Goal: Transaction & Acquisition: Subscribe to service/newsletter

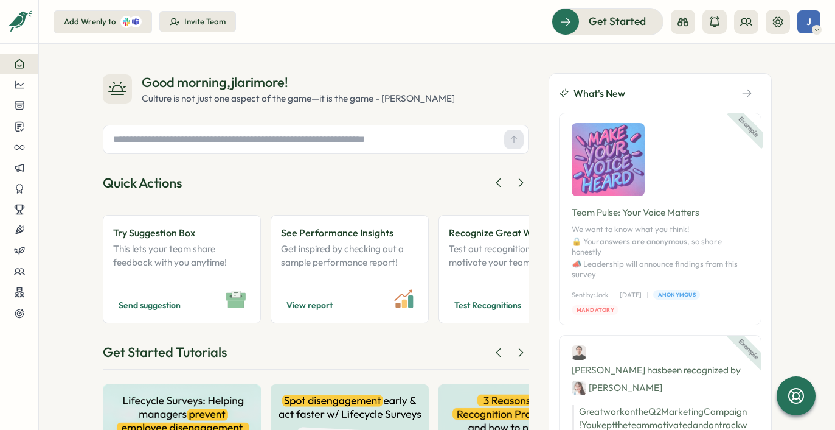
click at [807, 23] on span "J" at bounding box center [809, 21] width 5 height 10
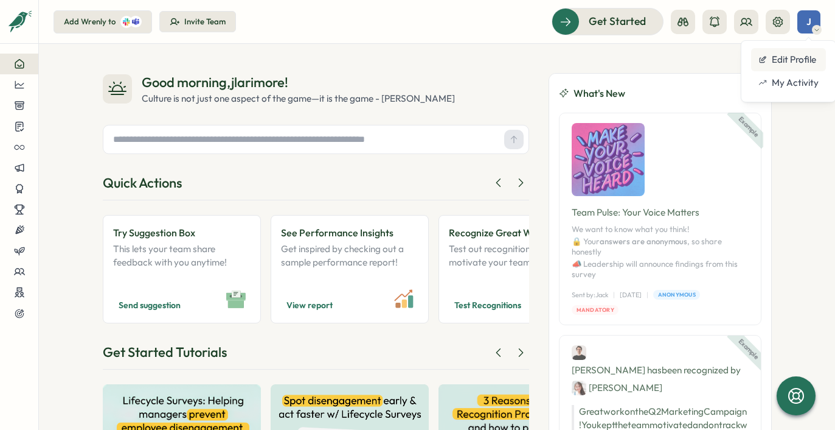
click at [798, 56] on div "Edit Profile" at bounding box center [789, 59] width 60 height 13
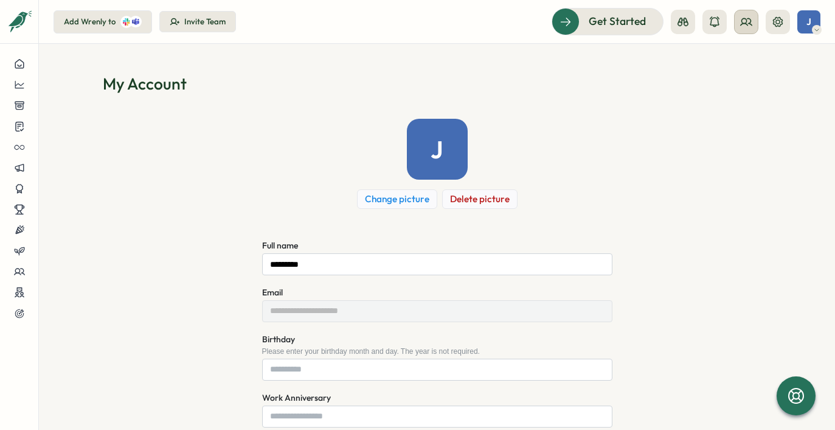
click at [746, 29] on button at bounding box center [746, 22] width 24 height 24
click at [776, 24] on icon at bounding box center [778, 22] width 12 height 12
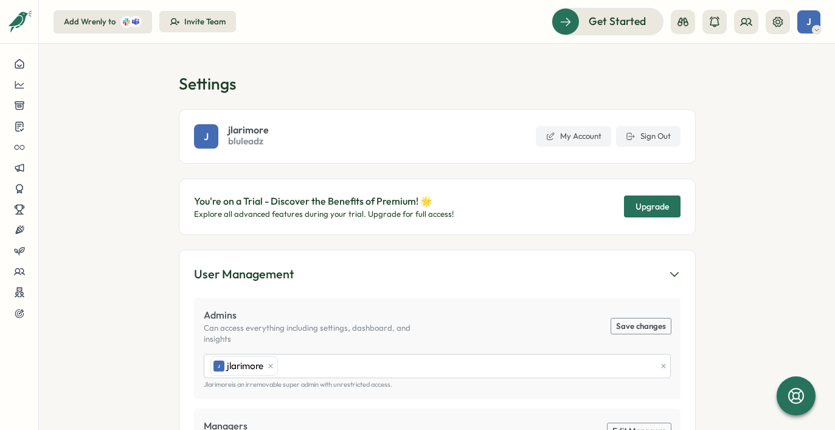
click at [397, 202] on p "You're on a Trial - Discover the Benefits of Premium! 🌟" at bounding box center [324, 200] width 260 height 15
click at [197, 197] on p "You're on a Trial - Discover the Benefits of Premium! 🌟" at bounding box center [324, 200] width 260 height 15
click at [793, 394] on icon at bounding box center [796, 395] width 16 height 16
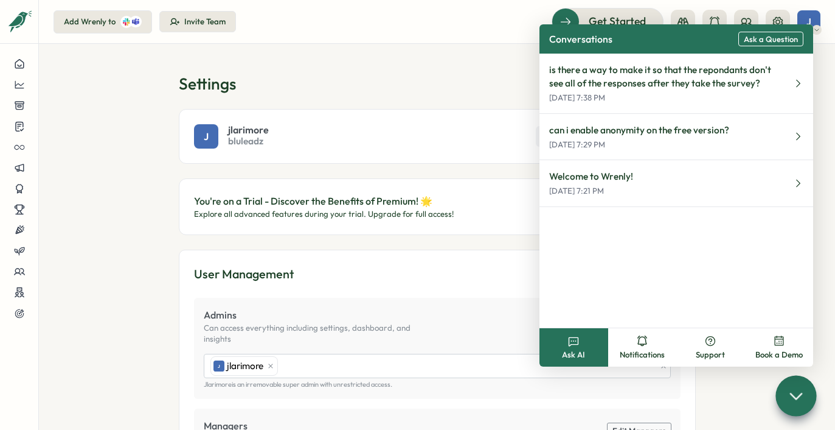
click at [767, 39] on span "Ask a Question" at bounding box center [771, 39] width 54 height 9
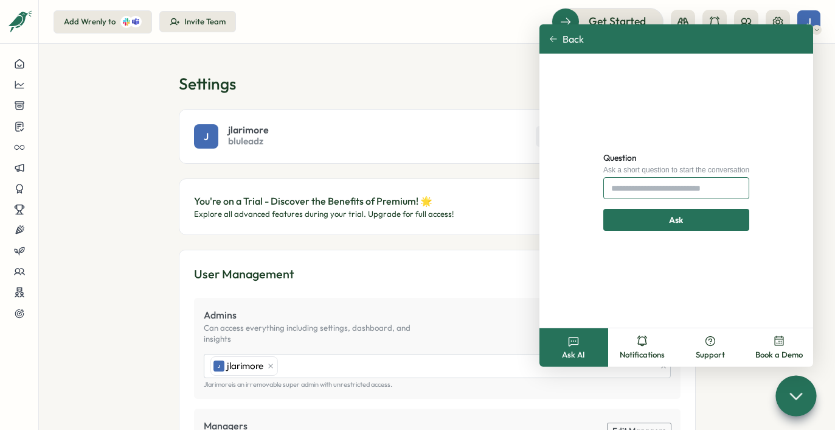
click at [643, 189] on input "Question" at bounding box center [677, 188] width 146 height 22
type input "**********"
click at [675, 220] on span "Ask" at bounding box center [676, 219] width 14 height 21
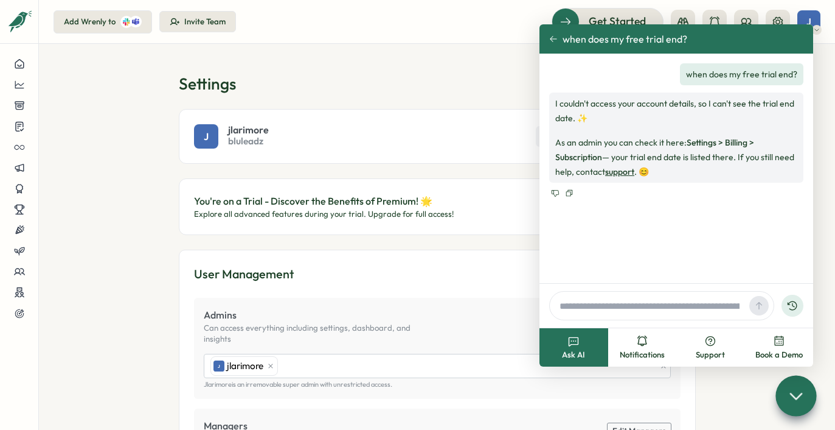
click at [391, 88] on h1 "Settings" at bounding box center [437, 83] width 517 height 21
click at [803, 392] on icon at bounding box center [796, 395] width 18 height 18
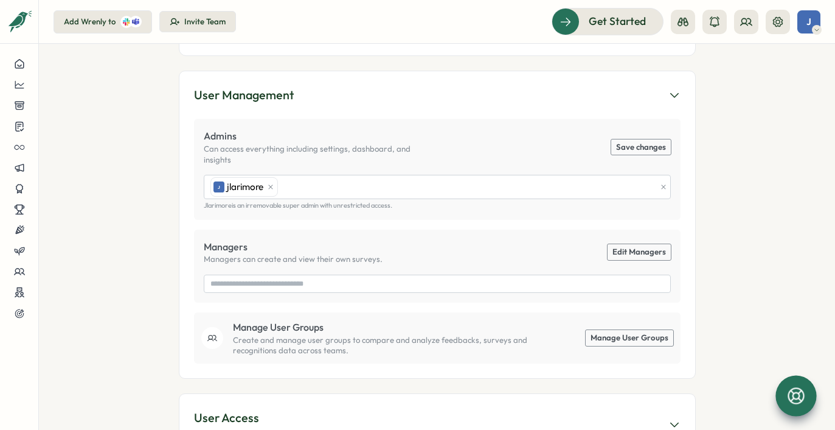
scroll to position [22, 0]
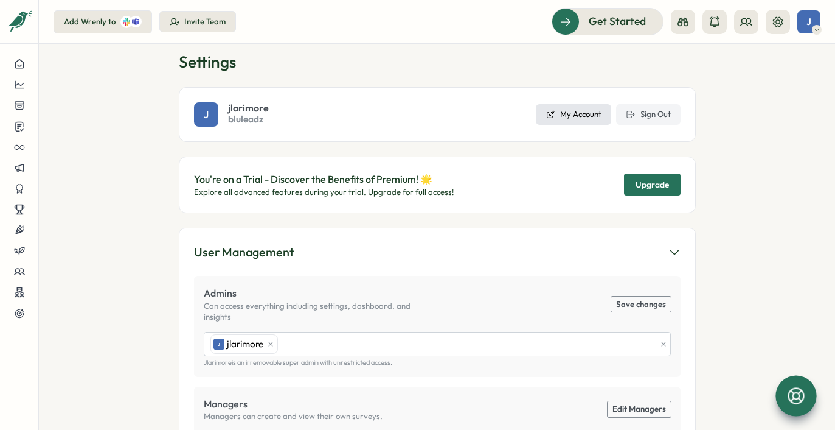
click at [579, 117] on span "My Account" at bounding box center [580, 114] width 41 height 11
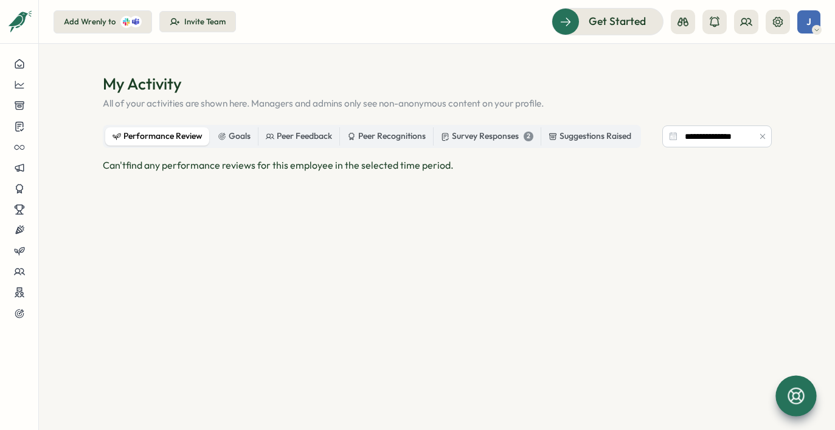
scroll to position [1, 0]
click at [750, 24] on icon at bounding box center [746, 22] width 12 height 12
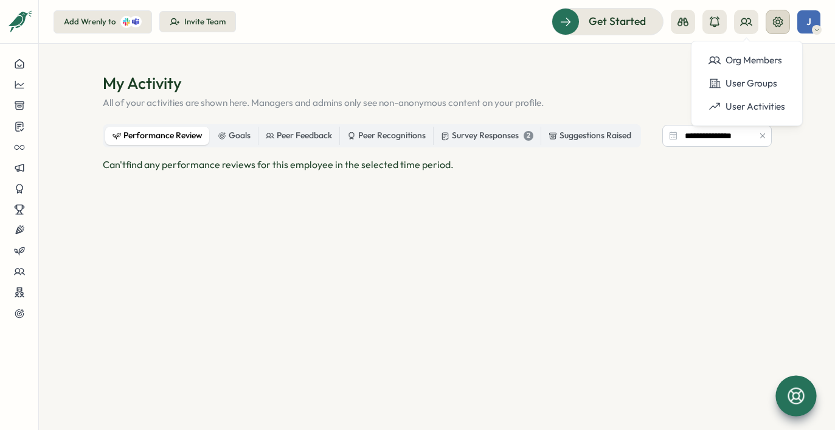
click at [782, 24] on icon at bounding box center [778, 21] width 10 height 10
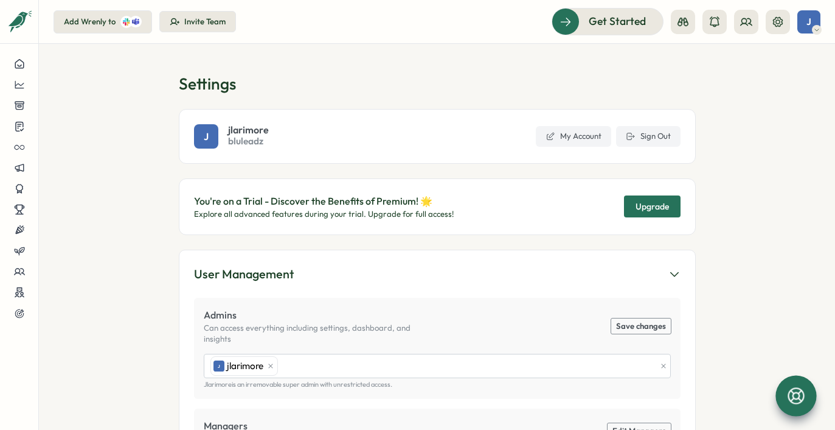
click at [818, 29] on icon at bounding box center [817, 30] width 6 height 10
click at [791, 84] on div "My Activity" at bounding box center [789, 82] width 60 height 13
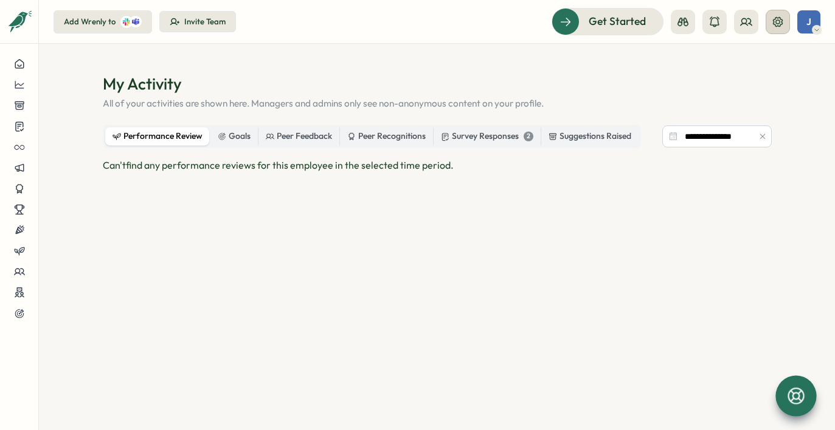
click at [774, 26] on icon at bounding box center [778, 22] width 12 height 12
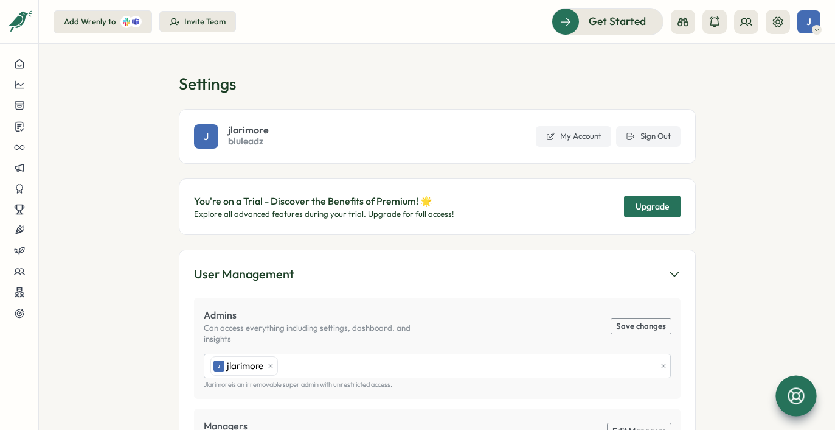
click at [630, 202] on button "Upgrade" at bounding box center [652, 206] width 57 height 22
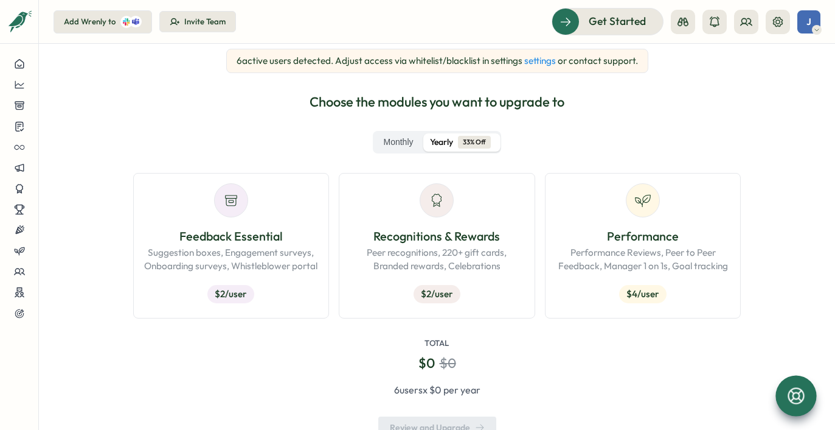
scroll to position [198, 0]
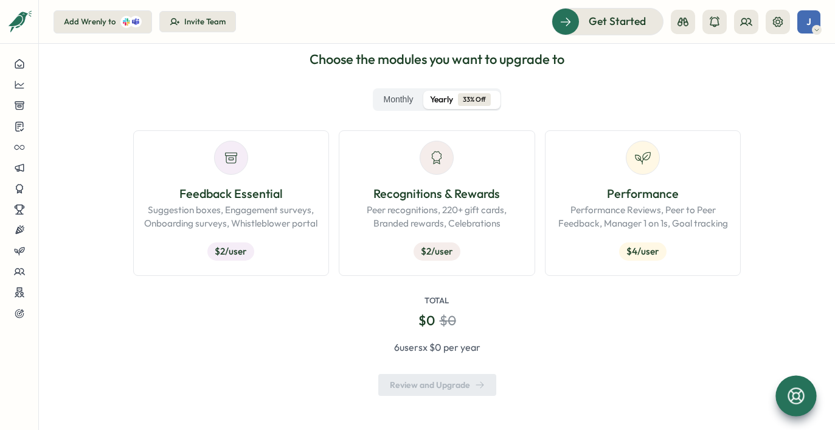
click at [409, 347] on div "6 user s x $ 0 per year" at bounding box center [437, 346] width 608 height 15
click at [428, 321] on span "$ 0" at bounding box center [427, 320] width 16 height 19
click at [439, 306] on div "Total $ 0 $ 0" at bounding box center [437, 312] width 608 height 34
click at [442, 94] on span "Yearly" at bounding box center [441, 99] width 23 height 13
click at [440, 99] on span "Yearly" at bounding box center [441, 99] width 23 height 13
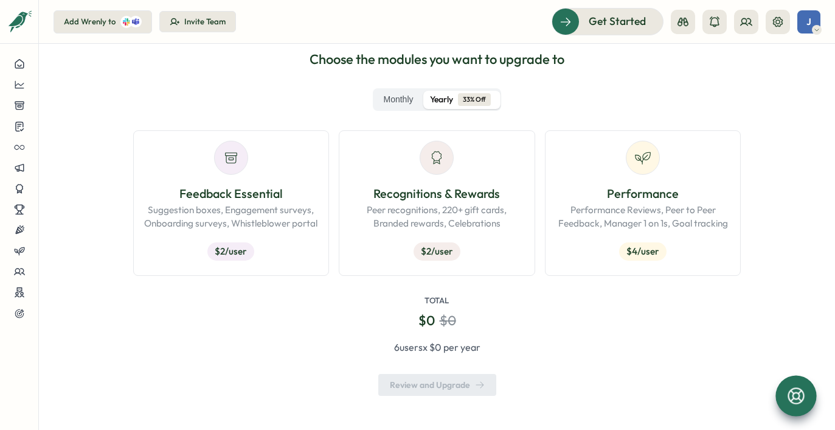
click at [441, 99] on span "Yearly" at bounding box center [441, 99] width 23 height 13
click at [398, 94] on label "Monthly" at bounding box center [398, 100] width 46 height 18
click at [445, 96] on span "Yearly" at bounding box center [441, 99] width 23 height 13
click at [799, 388] on icon at bounding box center [796, 395] width 16 height 16
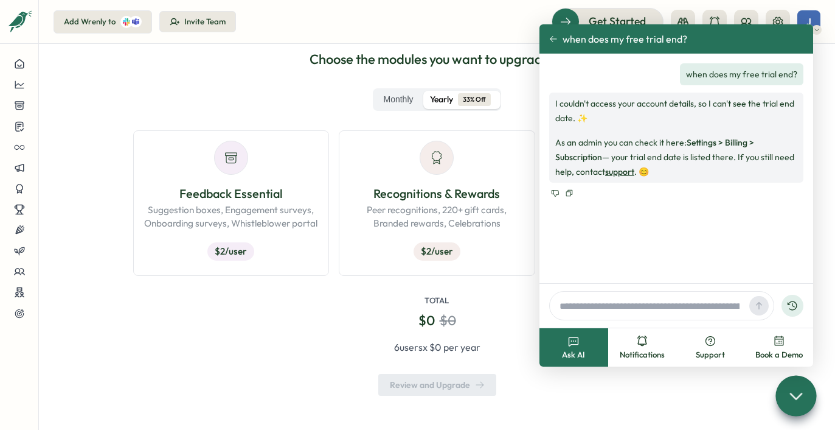
click at [628, 302] on input "text" at bounding box center [650, 305] width 190 height 18
type input "**********"
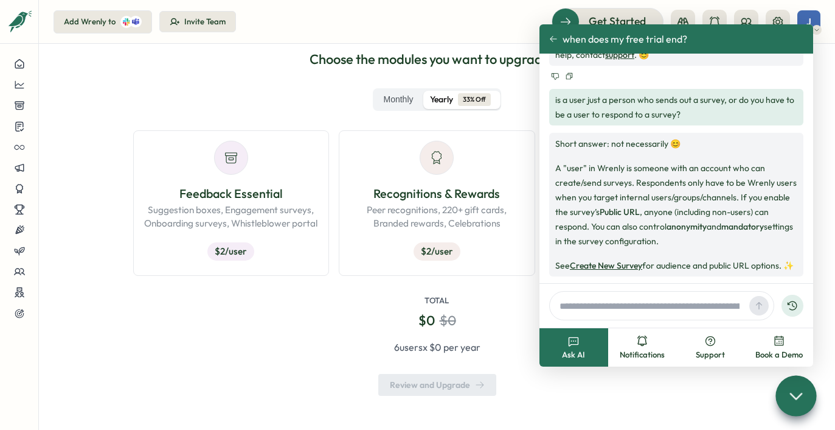
scroll to position [133, 0]
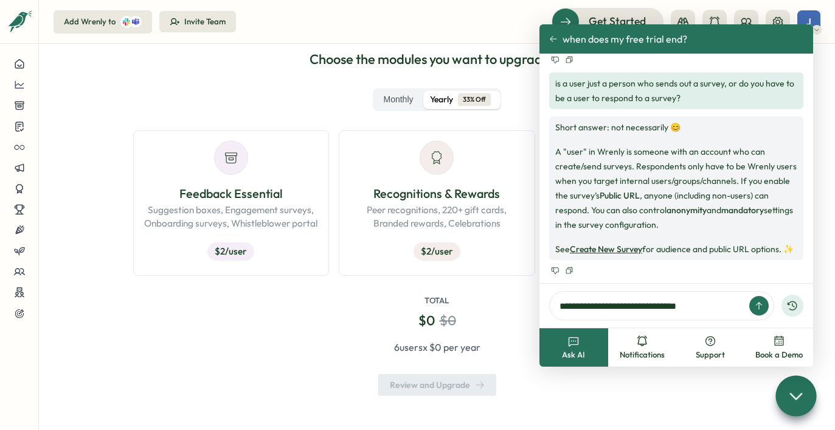
type input "**********"
click at [785, 343] on icon at bounding box center [779, 341] width 12 height 12
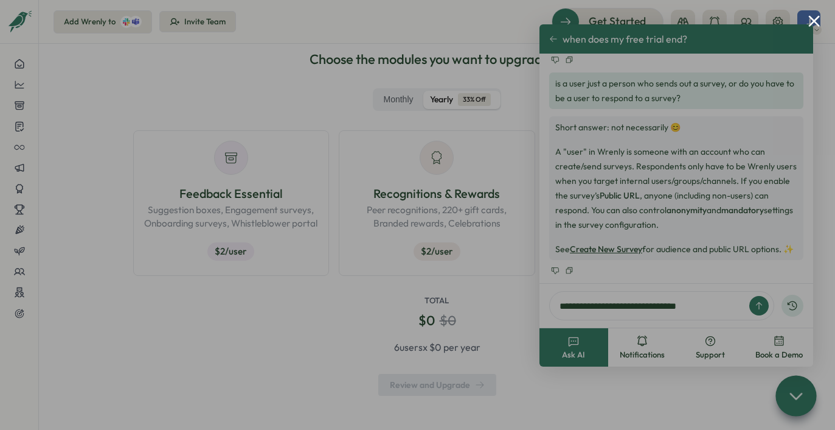
click at [818, 26] on button "Close modal" at bounding box center [815, 21] width 12 height 12
